Goal: Find specific page/section

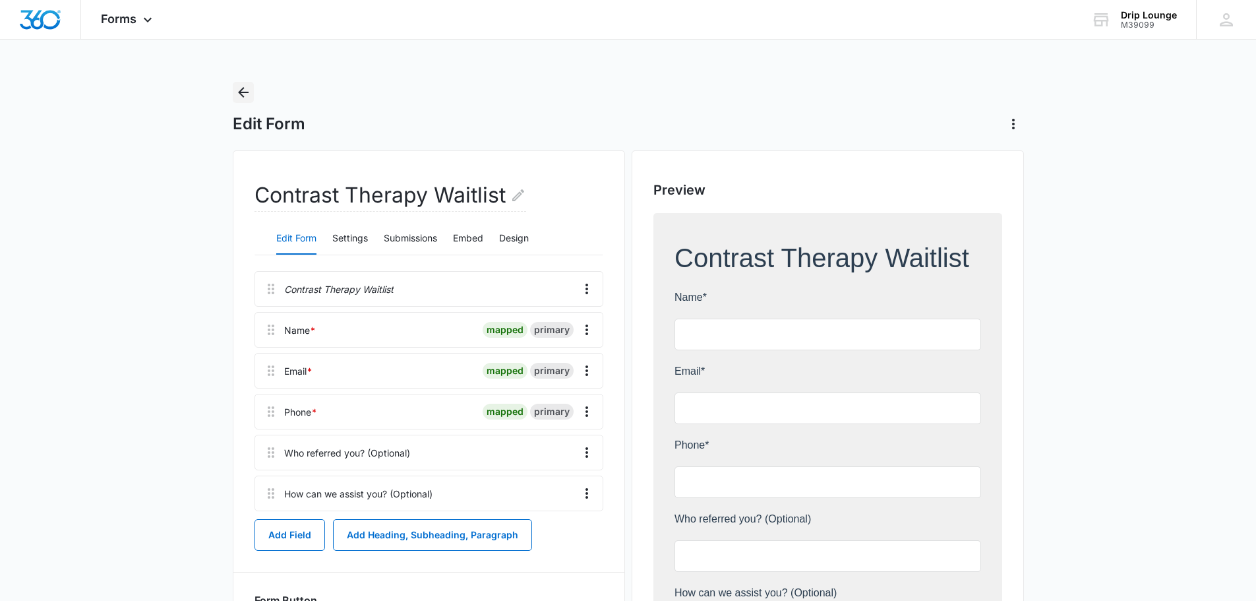
click at [247, 95] on icon "Back" at bounding box center [243, 92] width 16 height 16
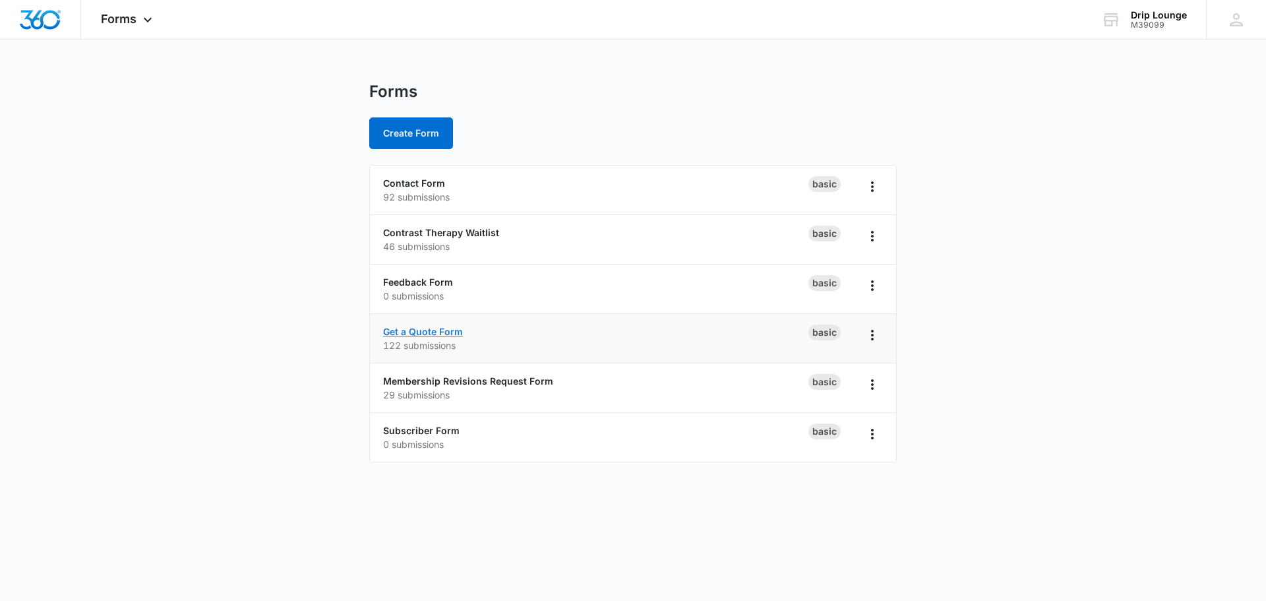
click at [409, 334] on link "Get a Quote Form" at bounding box center [423, 331] width 80 height 11
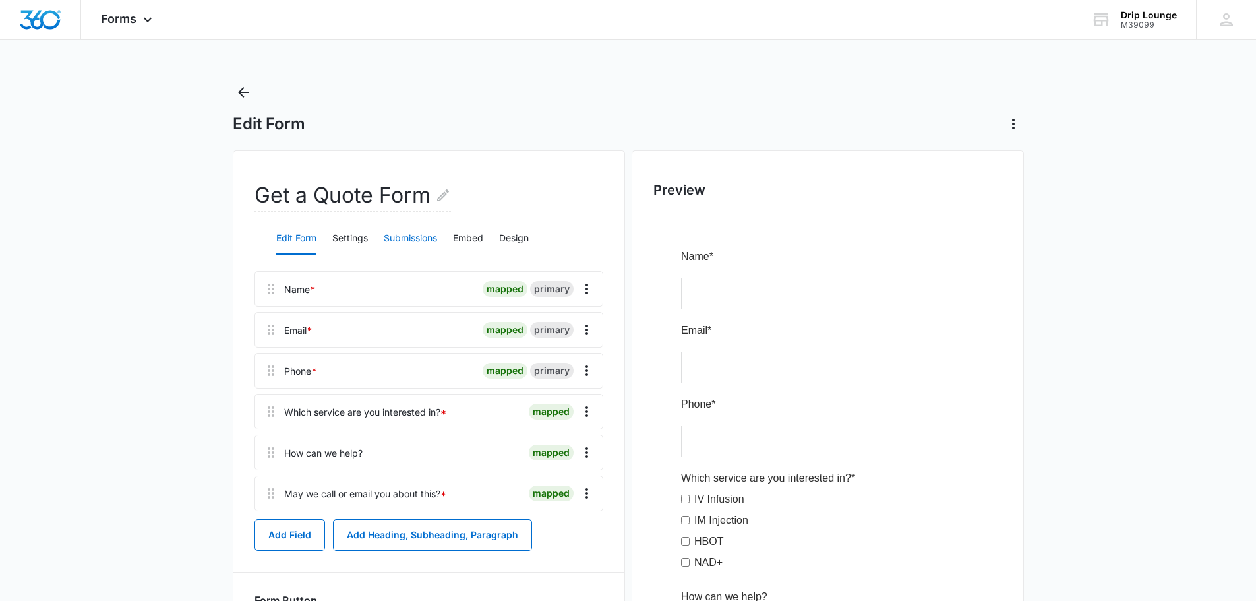
click at [413, 235] on button "Submissions" at bounding box center [410, 239] width 53 height 32
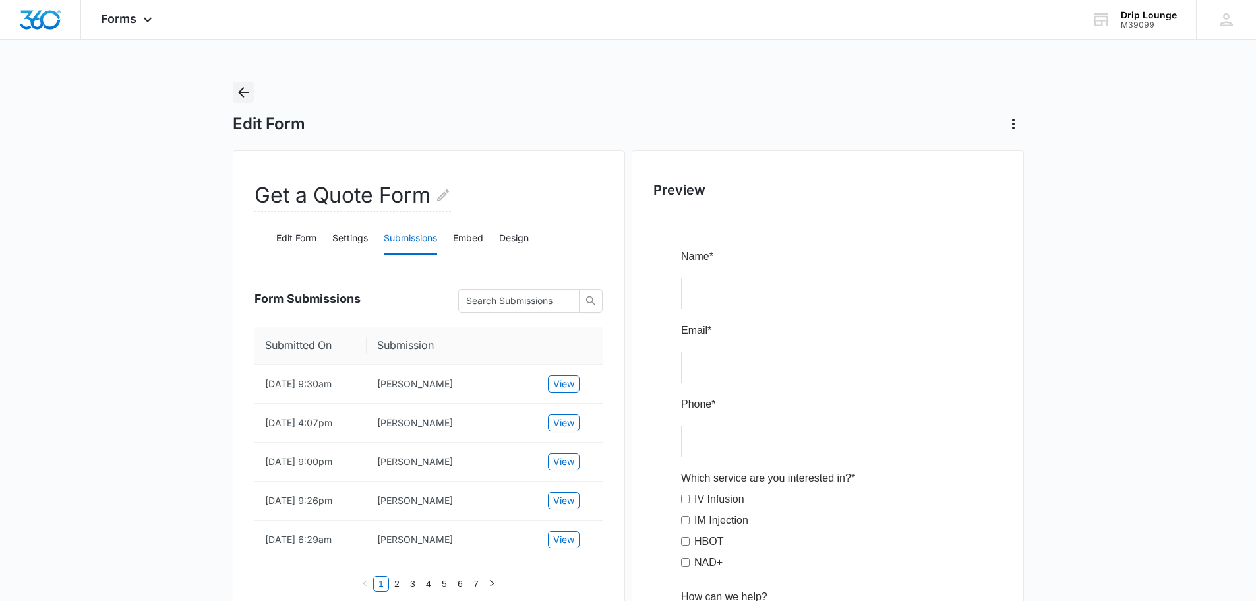
click at [237, 92] on icon "Back" at bounding box center [243, 92] width 16 height 16
